Goal: Transaction & Acquisition: Purchase product/service

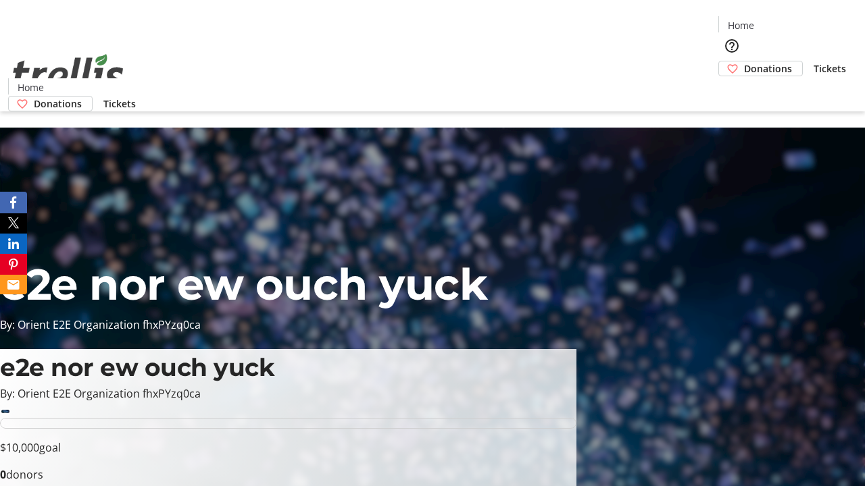
click at [744, 61] on span "Donations" at bounding box center [768, 68] width 48 height 14
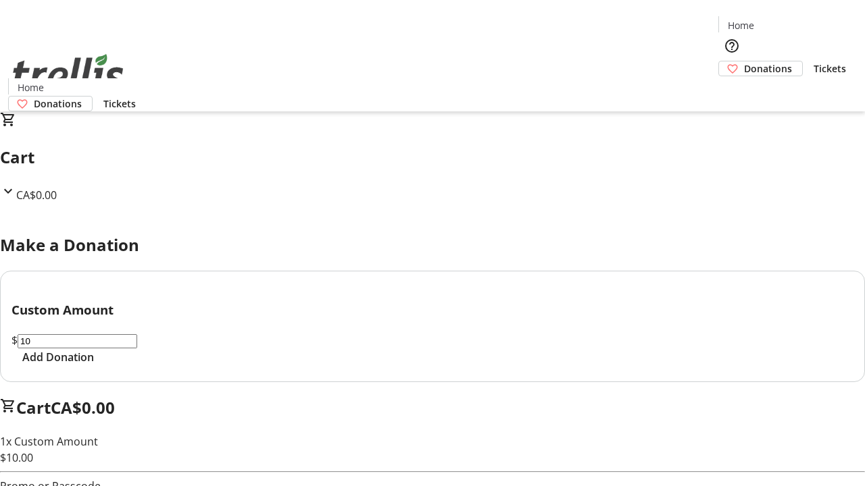
select select "CA"
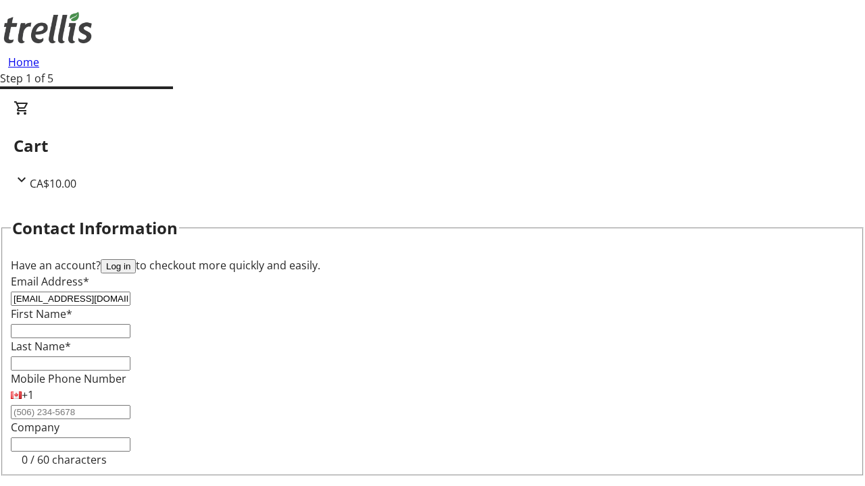
type input "[EMAIL_ADDRESS][DOMAIN_NAME]"
type input "Kayden"
type input "[PERSON_NAME]"
type input "[STREET_ADDRESS][PERSON_NAME]"
type input "Kelowna"
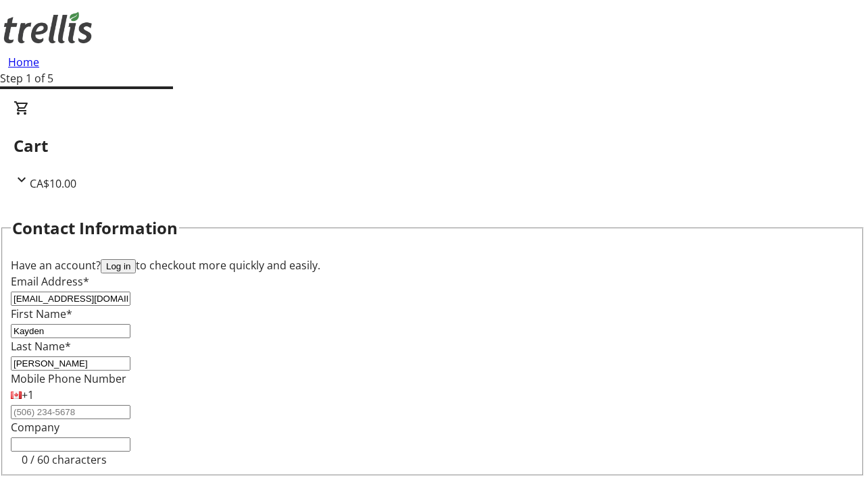
select select "BC"
type input "Kelowna"
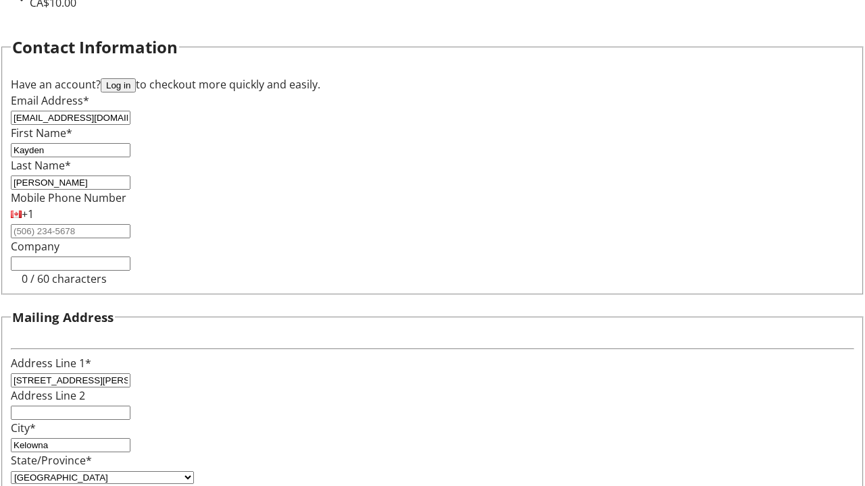
type input "V1Y 0C2"
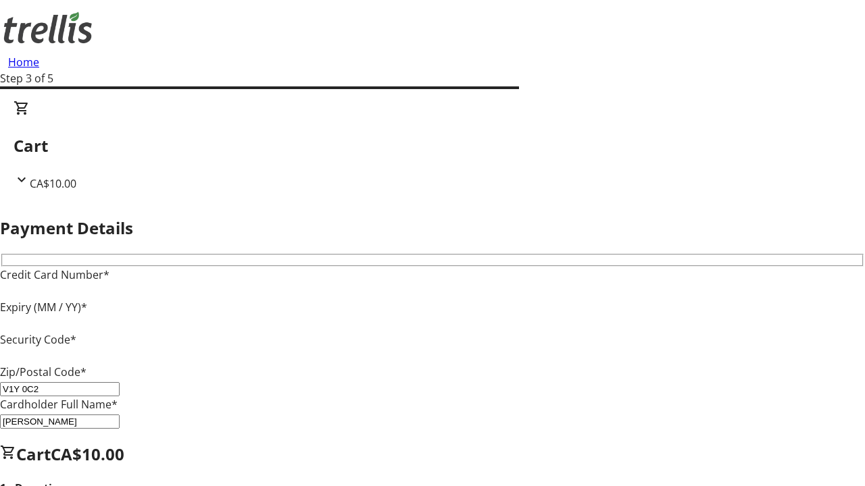
type input "V1Y 0C2"
